Goal: Transaction & Acquisition: Purchase product/service

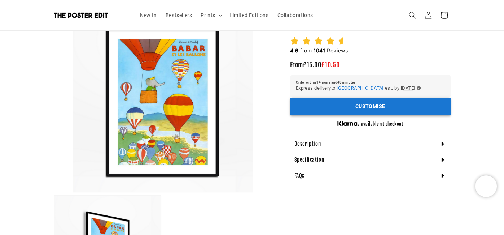
scroll to position [0, 140]
click at [336, 109] on button "Customise" at bounding box center [370, 106] width 161 height 18
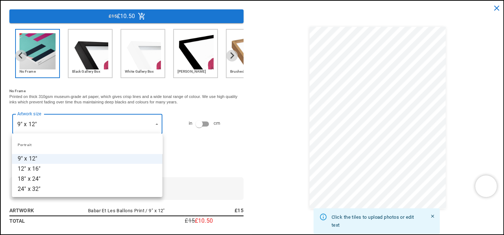
scroll to position [0, 282]
click at [200, 125] on div at bounding box center [252, 117] width 504 height 235
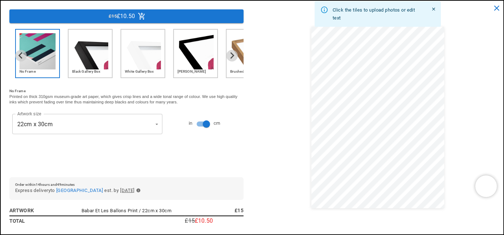
scroll to position [0, 0]
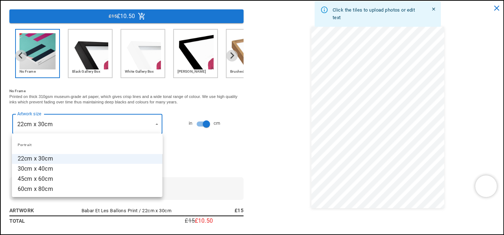
click at [36, 186] on li "60cm x 80cm" at bounding box center [87, 189] width 151 height 10
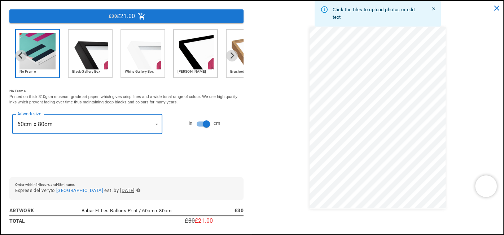
scroll to position [0, 140]
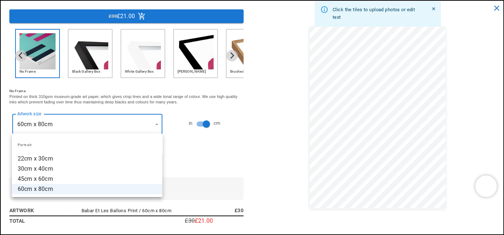
scroll to position [0, 282]
click at [53, 178] on li "45cm x 60cm" at bounding box center [87, 179] width 151 height 10
type input "**********"
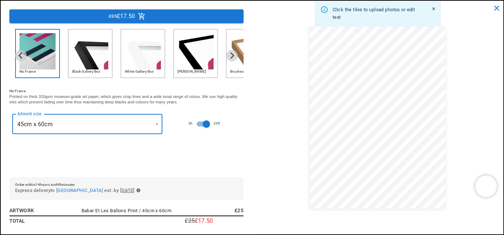
scroll to position [0, 0]
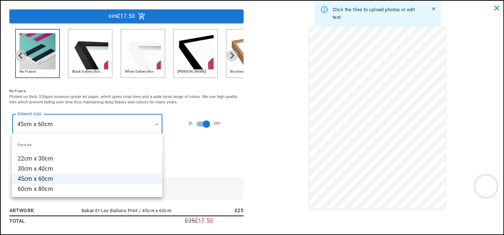
scroll to position [0, 282]
